Goal: Information Seeking & Learning: Learn about a topic

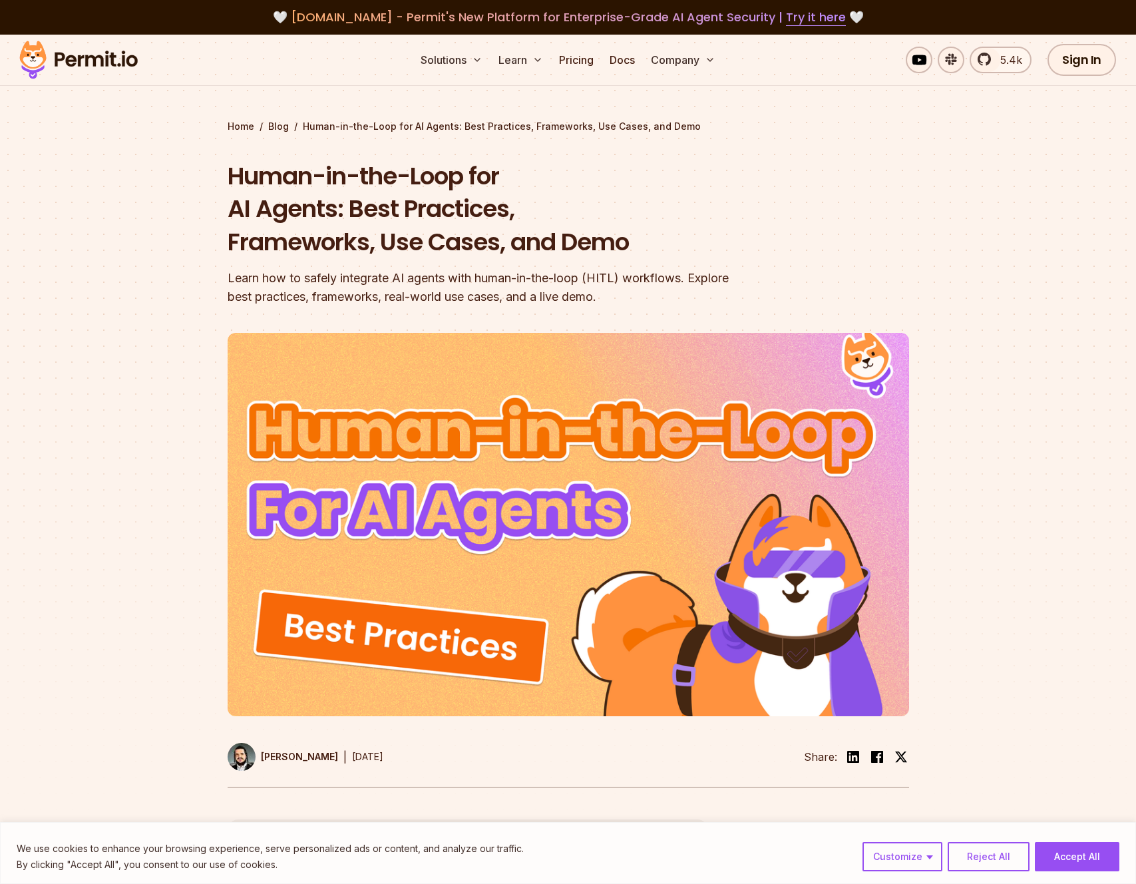
drag, startPoint x: 0, startPoint y: 0, endPoint x: 423, endPoint y: 260, distance: 496.0
click at [423, 260] on div "Human-in-the-Loop for AI Agents: Best Practices, Frameworks, Use Cases, and Dem…" at bounding box center [483, 233] width 511 height 147
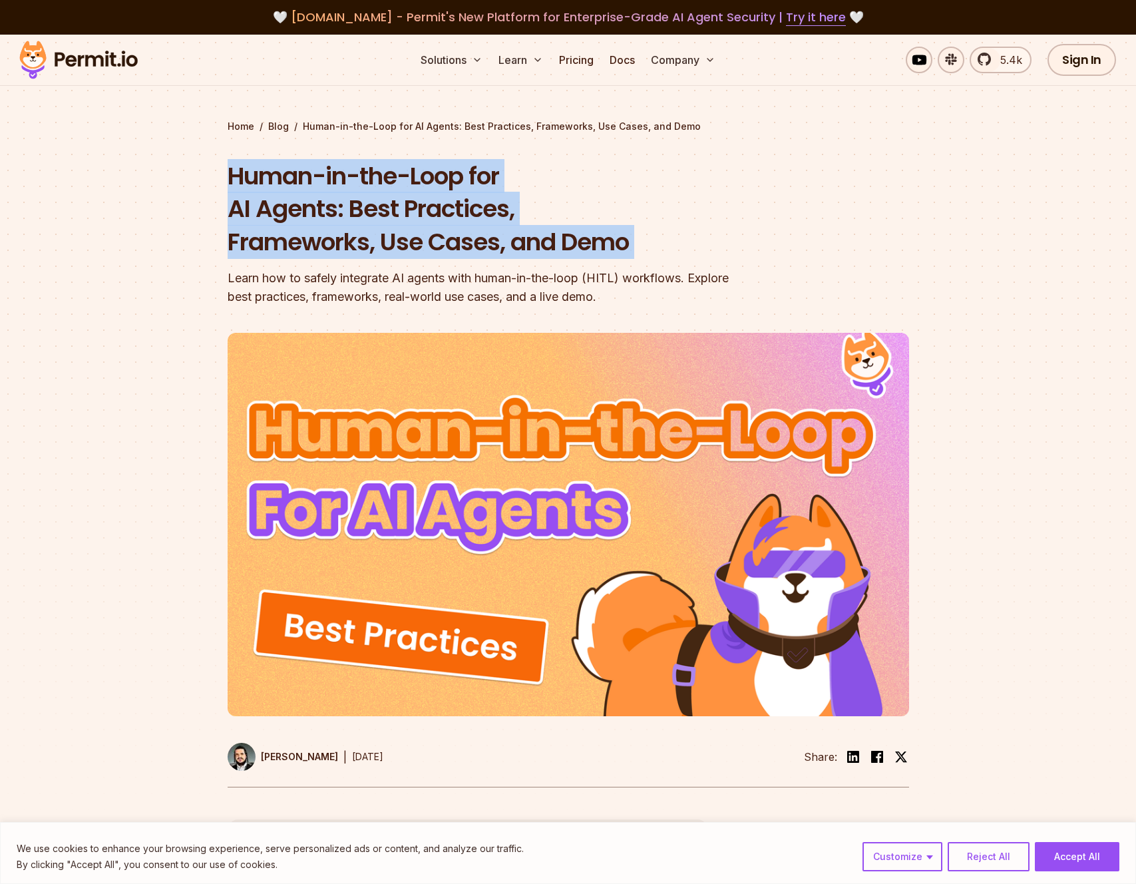
click at [423, 260] on div "Human-in-the-Loop for AI Agents: Best Practices, Frameworks, Use Cases, and Dem…" at bounding box center [483, 233] width 511 height 147
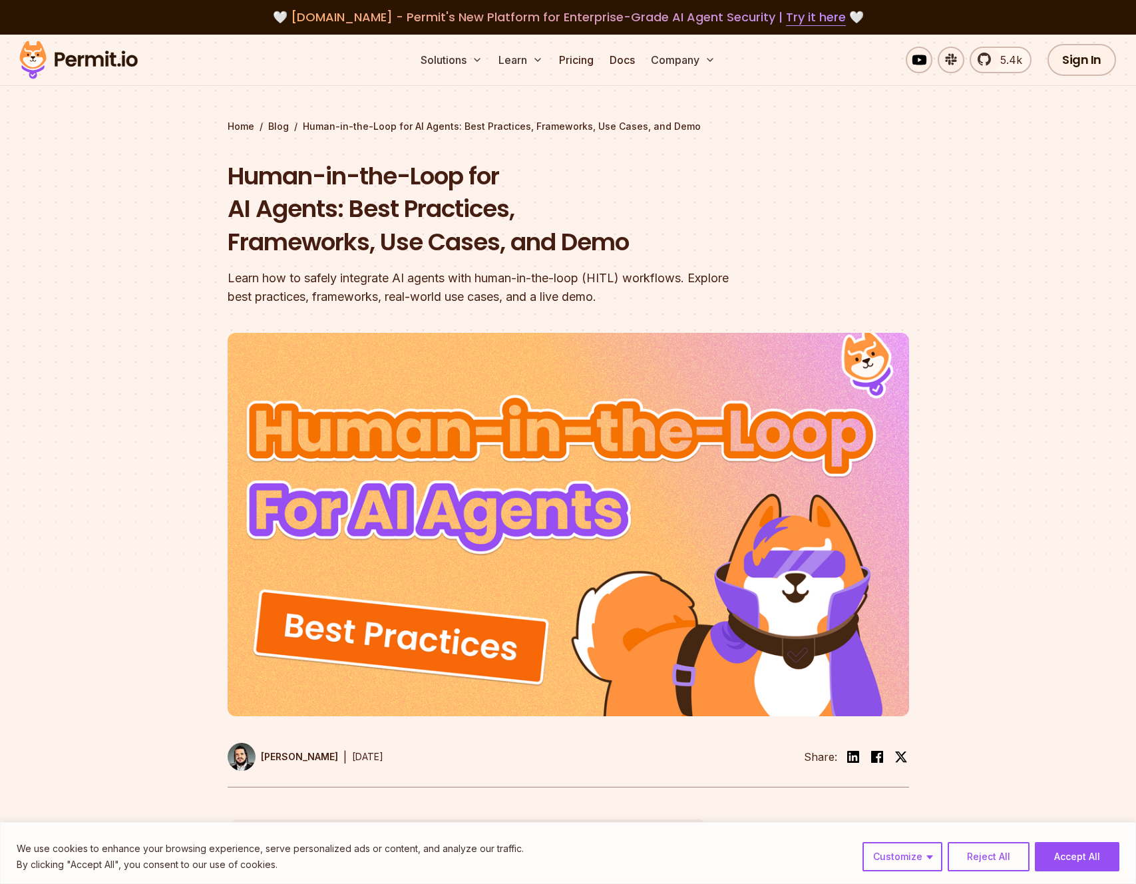
click at [401, 283] on div "Learn how to safely integrate AI agents with human-in-the-loop (HITL) workflows…" at bounding box center [483, 287] width 511 height 37
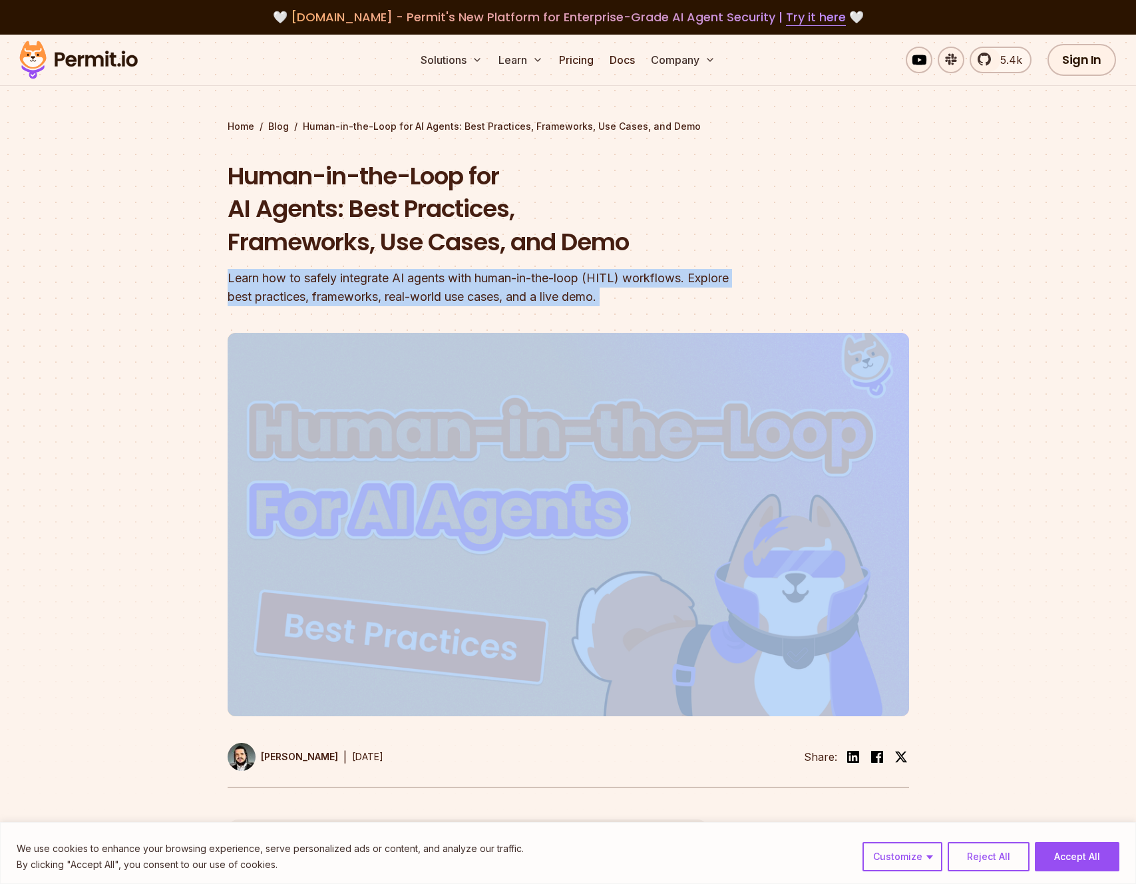
click at [401, 283] on div "Learn how to safely integrate AI agents with human-in-the-loop (HITL) workflows…" at bounding box center [483, 287] width 511 height 37
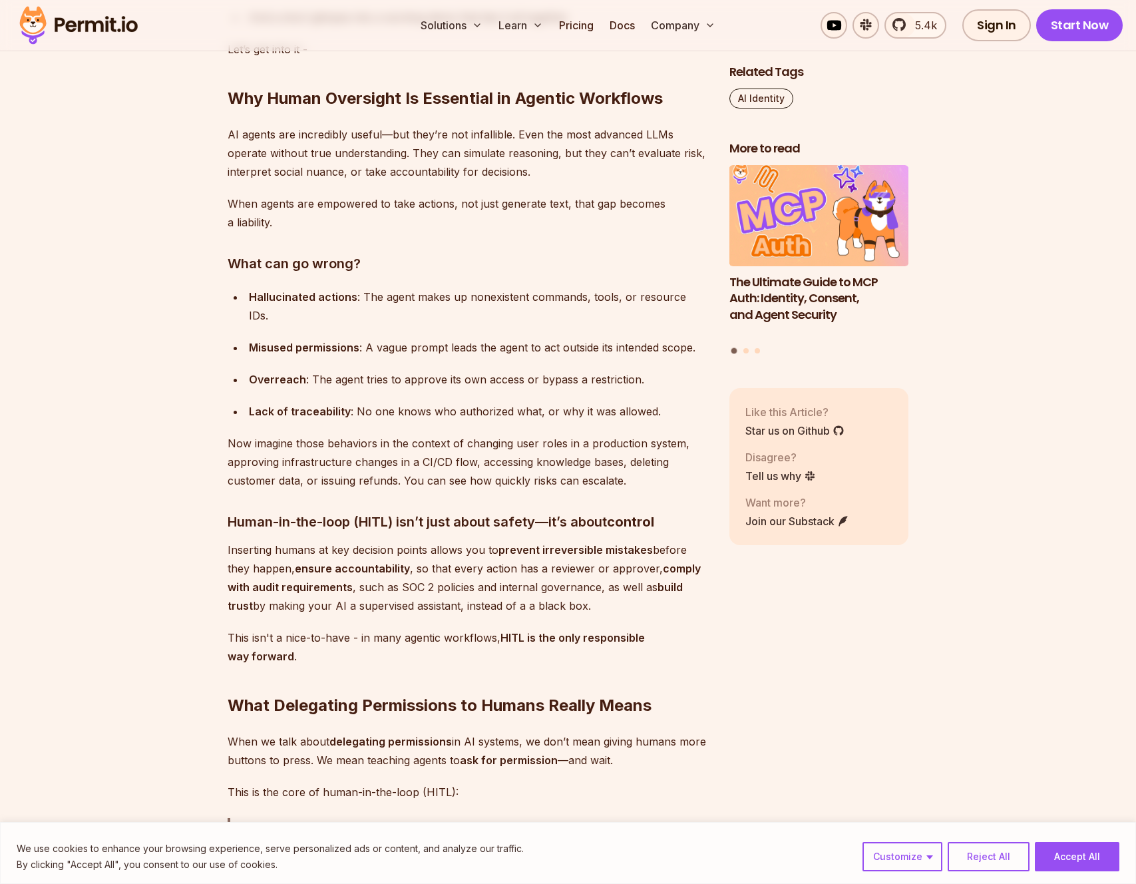
scroll to position [1418, 0]
